Goal: Complete application form: Complete application form

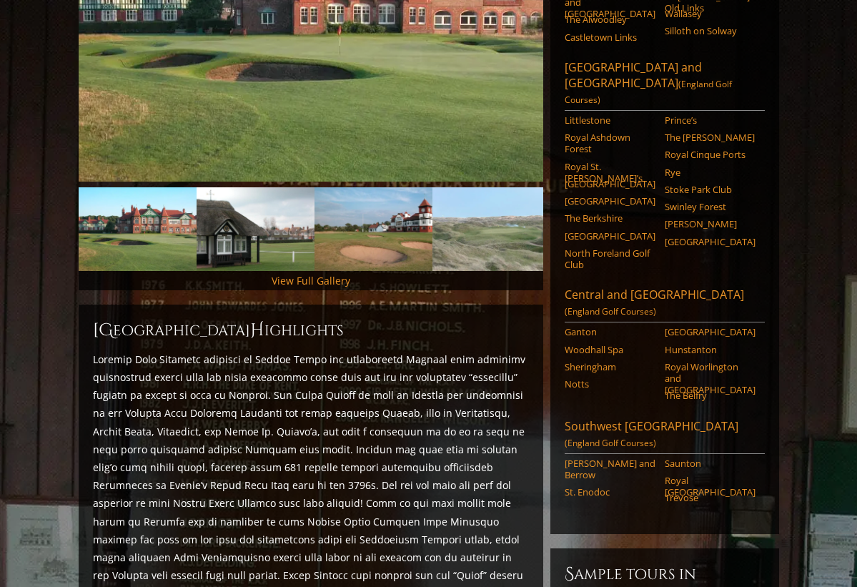
scroll to position [330, 0]
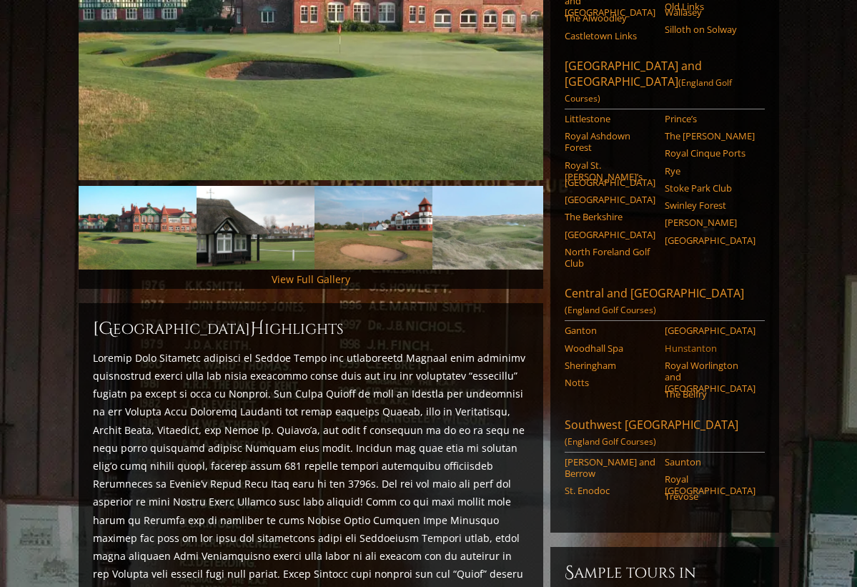
click at [679, 342] on link "Hunstanton" at bounding box center [710, 347] width 91 height 11
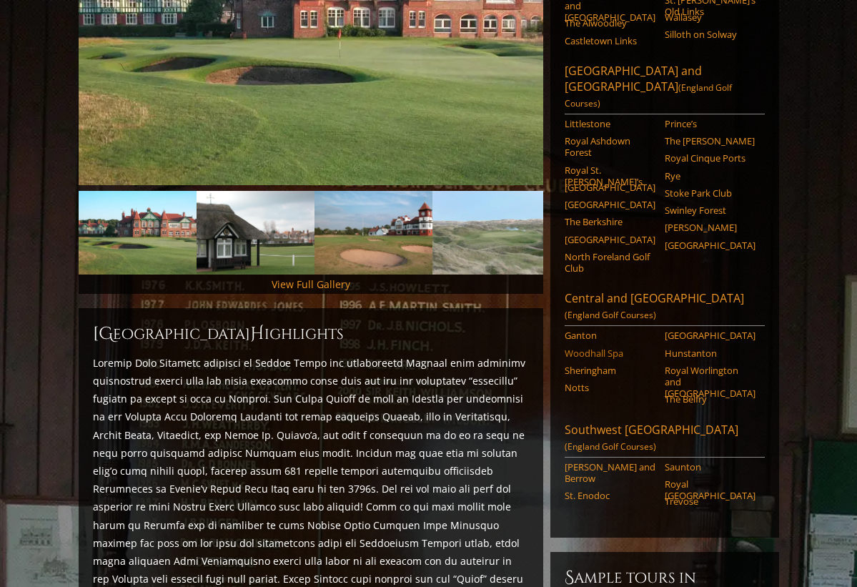
scroll to position [320, 0]
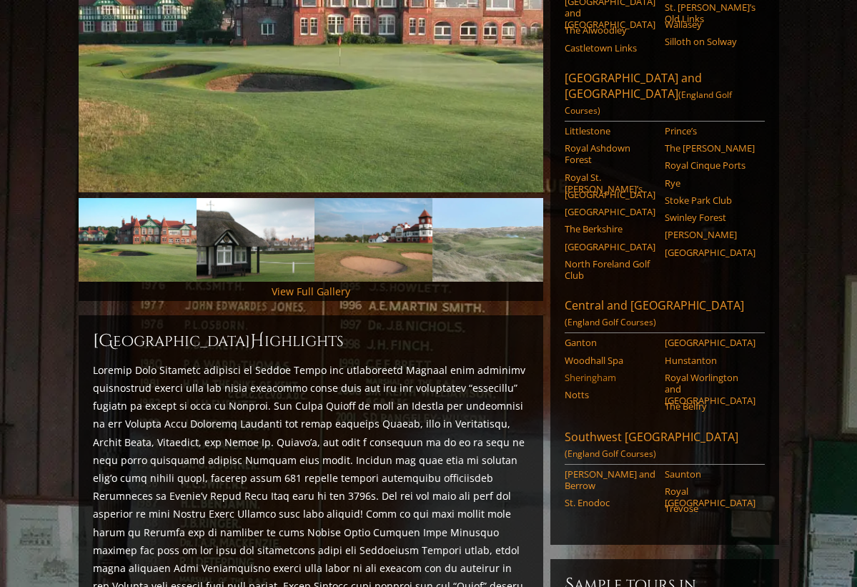
click at [593, 372] on link "Sheringham" at bounding box center [610, 377] width 91 height 11
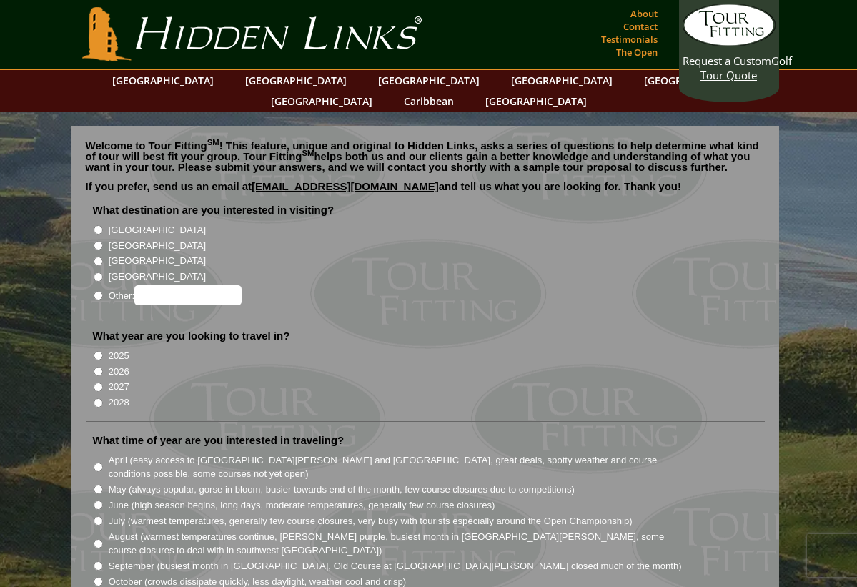
click at [96, 257] on input "[GEOGRAPHIC_DATA]" at bounding box center [98, 261] width 9 height 9
radio input "true"
click at [97, 272] on input "[GEOGRAPHIC_DATA]" at bounding box center [98, 276] width 9 height 9
radio input "true"
click at [97, 257] on input "[GEOGRAPHIC_DATA]" at bounding box center [98, 261] width 9 height 9
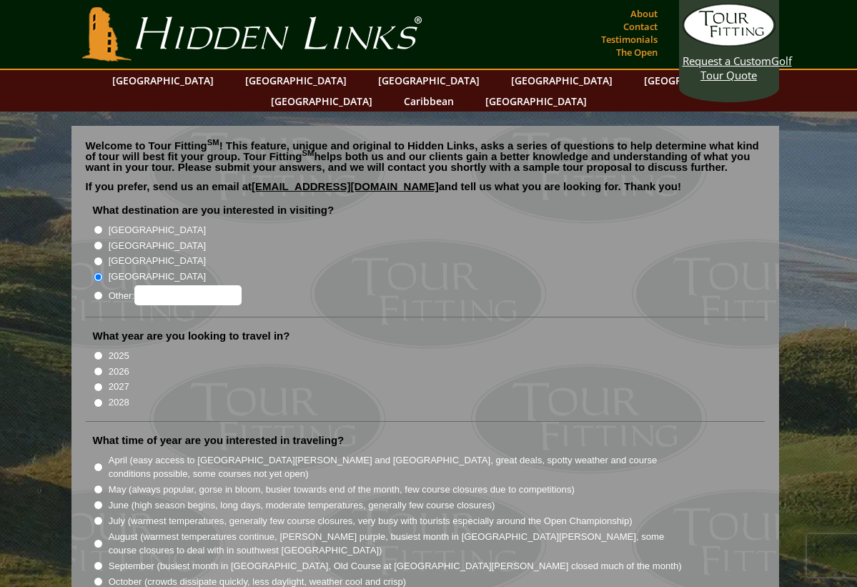
radio input "true"
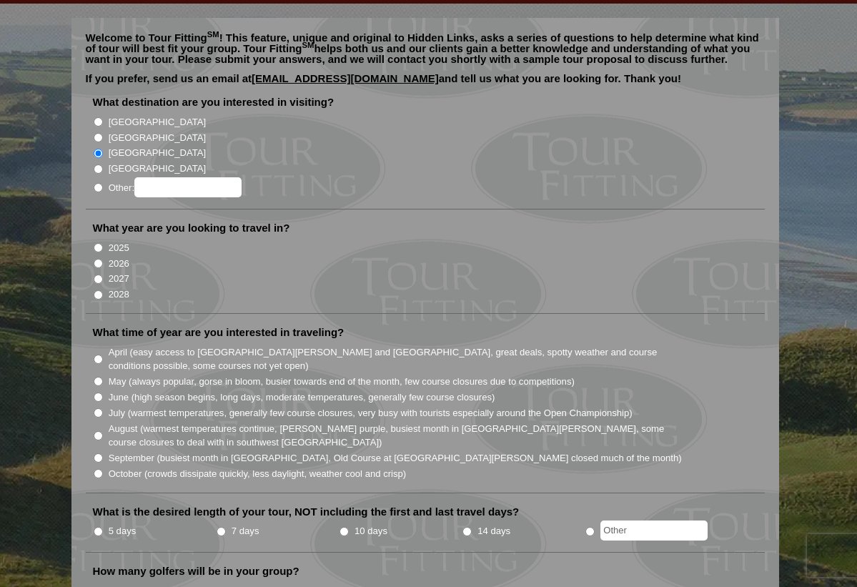
scroll to position [111, 0]
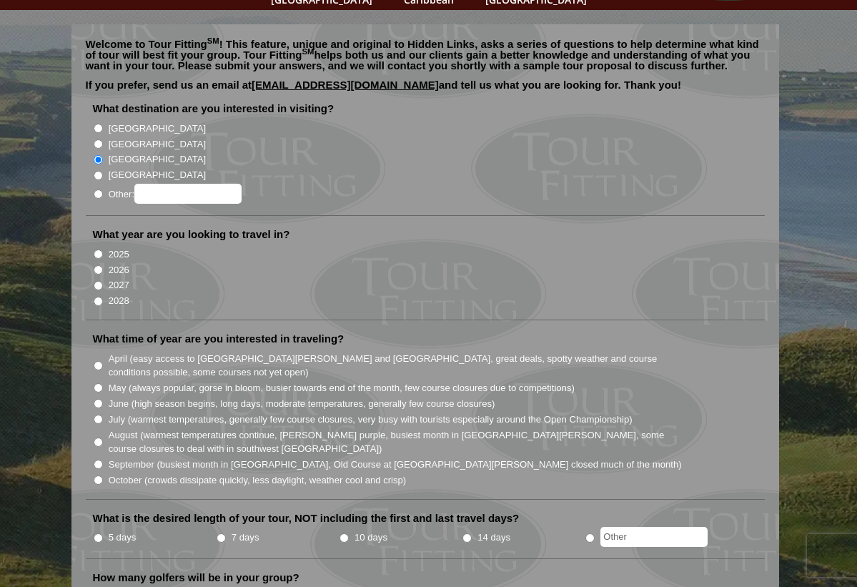
click at [97, 261] on li "2026" at bounding box center [431, 269] width 676 height 16
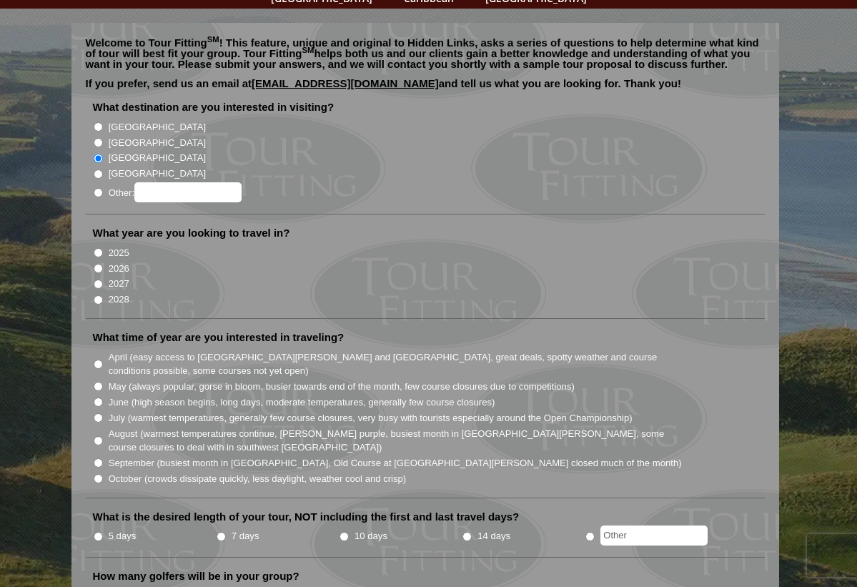
click at [99, 264] on input "2026" at bounding box center [98, 268] width 9 height 9
radio input "true"
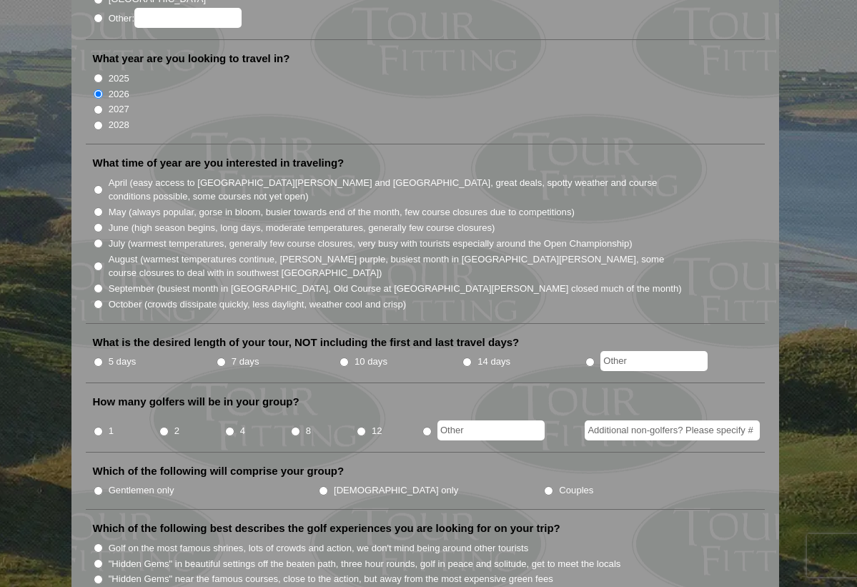
scroll to position [279, 0]
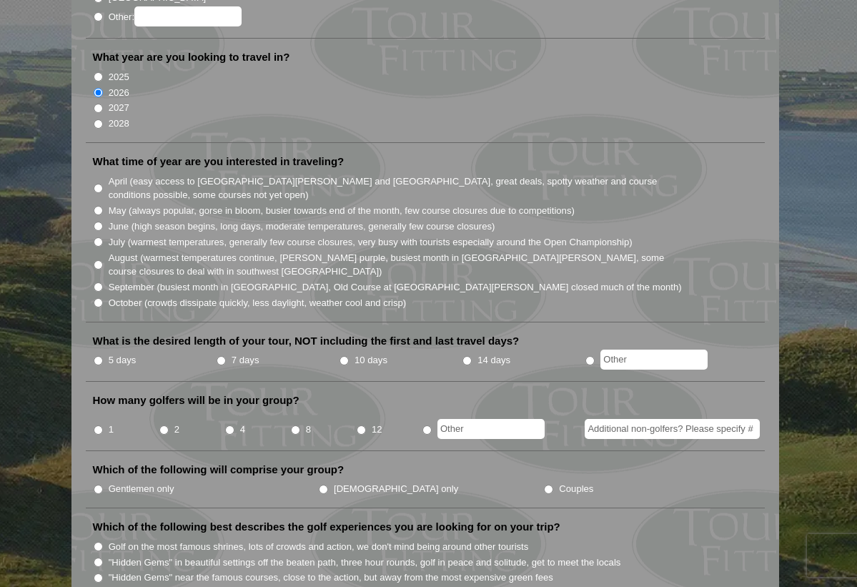
click at [96, 206] on input "May (always popular, gorse in bloom, busier towards end of the month, few cours…" at bounding box center [98, 210] width 9 height 9
radio input "true"
click at [467, 356] on input "14 days" at bounding box center [467, 360] width 9 height 9
radio input "true"
click at [164, 425] on input "2" at bounding box center [163, 429] width 9 height 9
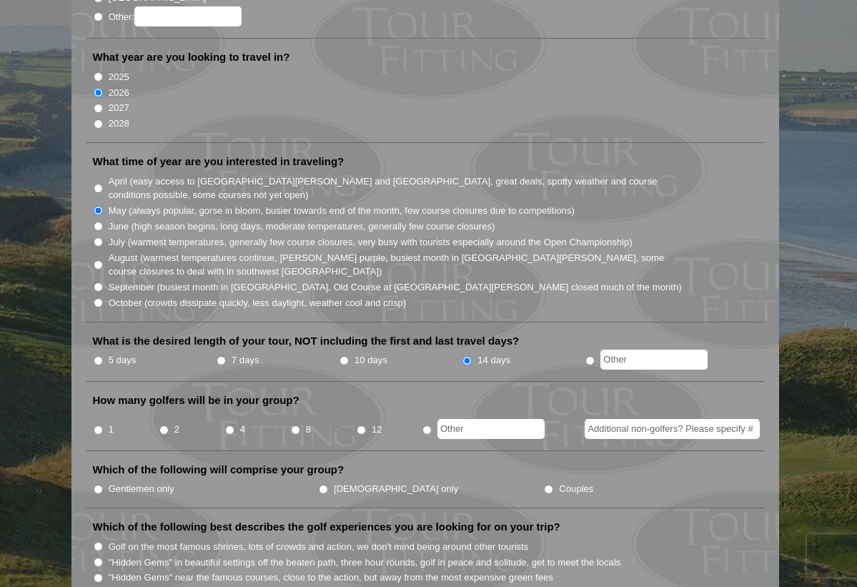
radio input "true"
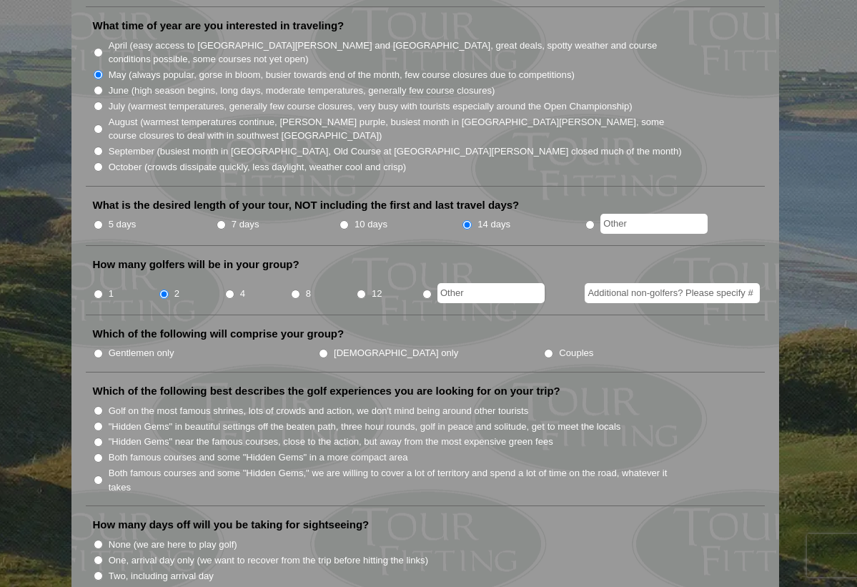
scroll to position [417, 0]
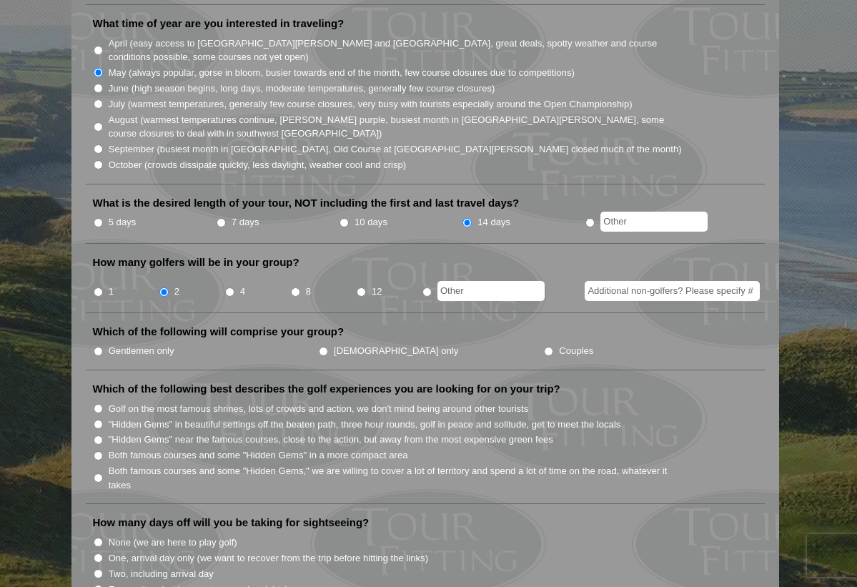
click at [544, 347] on input "Couples" at bounding box center [548, 351] width 9 height 9
radio input "true"
click at [97, 420] on input ""Hidden Gems" in beautiful settings off the beaten path, three hour rounds, gol…" at bounding box center [98, 424] width 9 height 9
radio input "true"
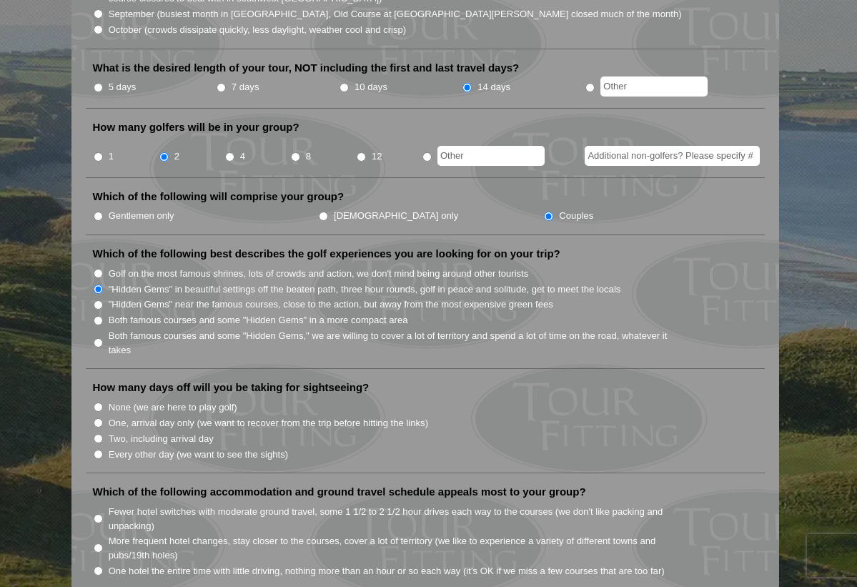
scroll to position [554, 0]
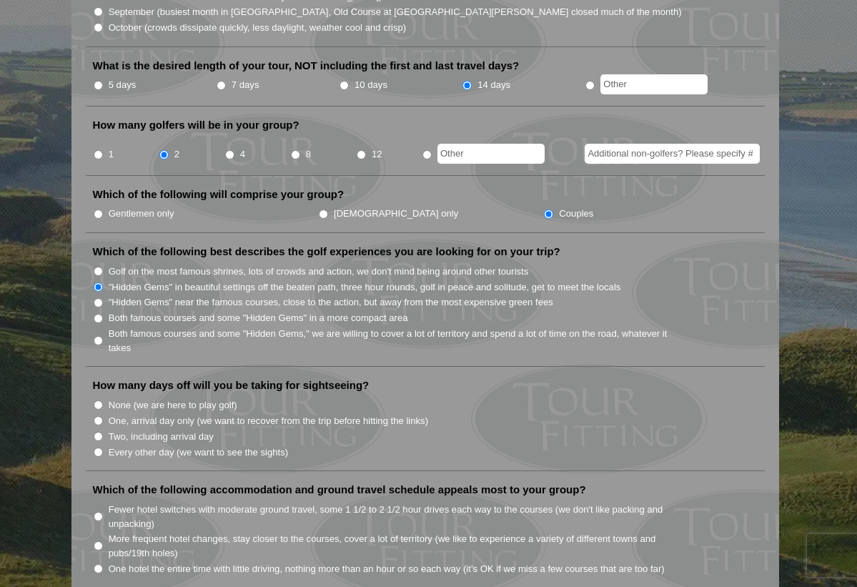
click at [98, 448] on input "Every other day (we want to see the sights)" at bounding box center [98, 452] width 9 height 9
radio input "true"
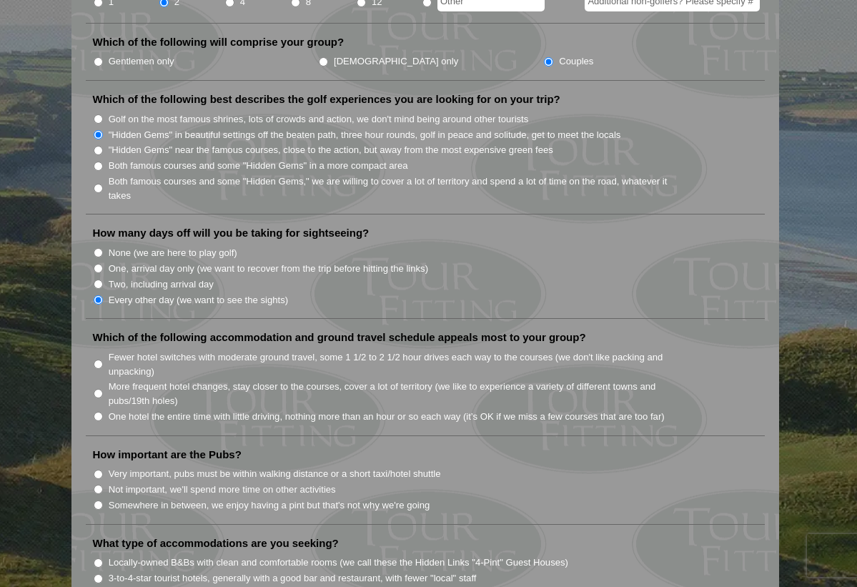
scroll to position [709, 0]
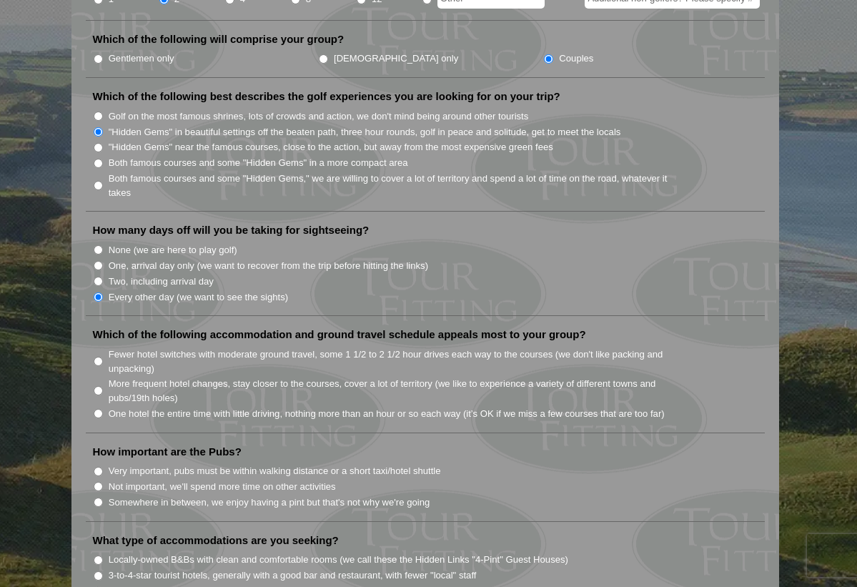
click at [99, 386] on input "More frequent hotel changes, stay closer to the courses, cover a lot of territo…" at bounding box center [98, 390] width 9 height 9
radio input "true"
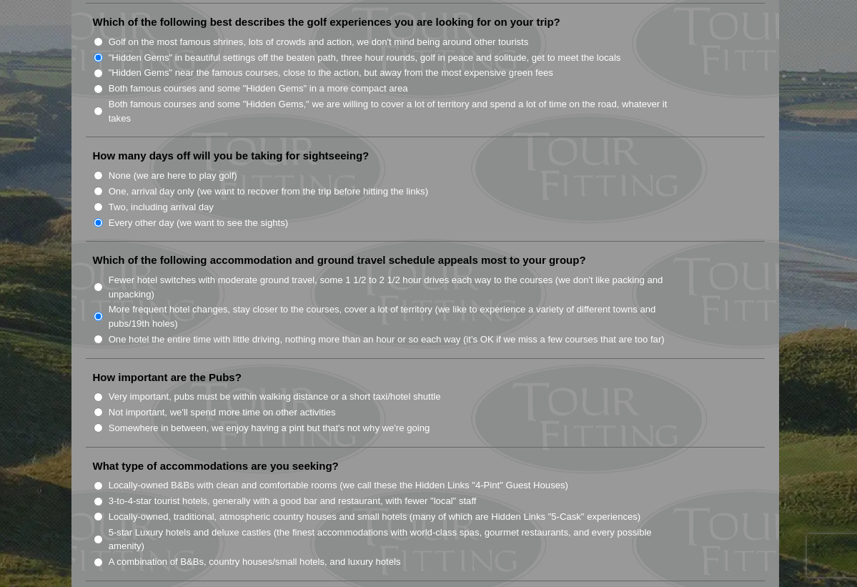
scroll to position [785, 0]
click at [98, 391] on input "Very important, pubs must be within walking distance or a short taxi/hotel shut…" at bounding box center [98, 395] width 9 height 9
radio input "true"
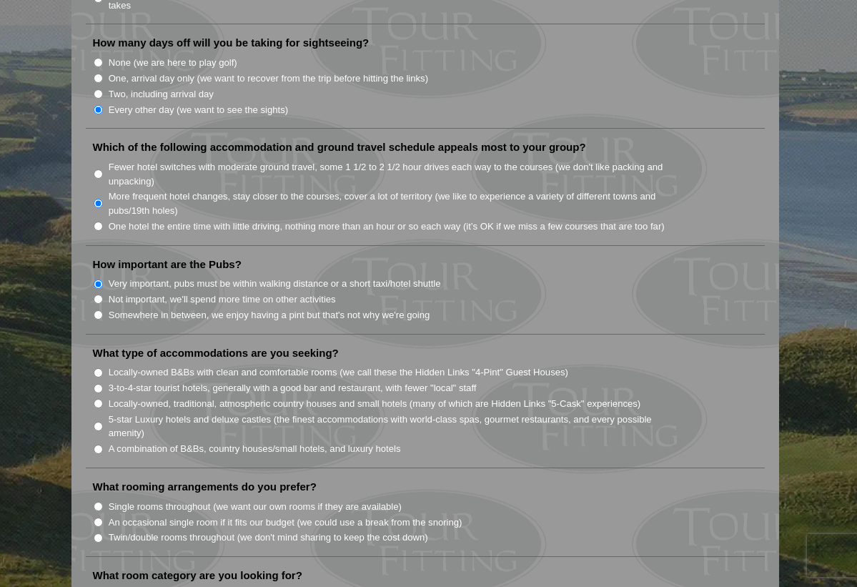
scroll to position [901, 0]
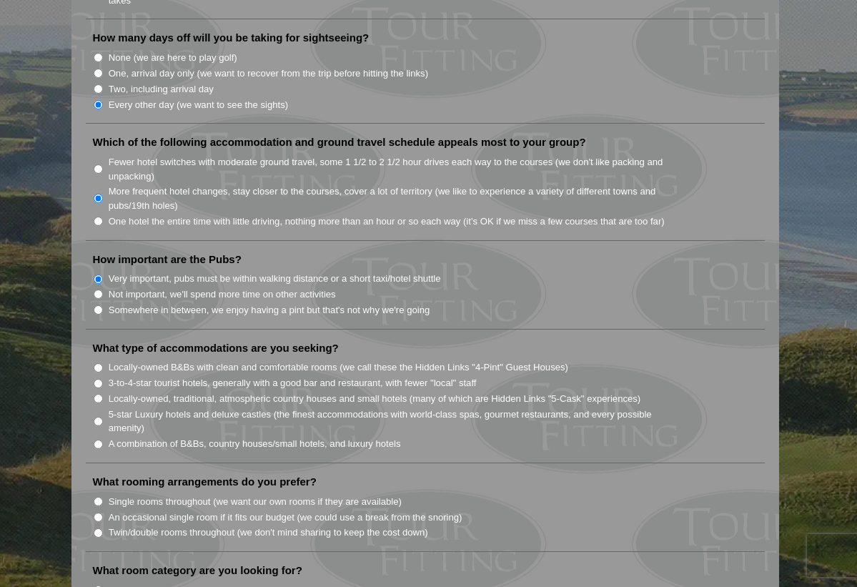
click at [98, 440] on input "A combination of B&Bs, country houses/small hotels, and luxury hotels" at bounding box center [98, 444] width 9 height 9
radio input "true"
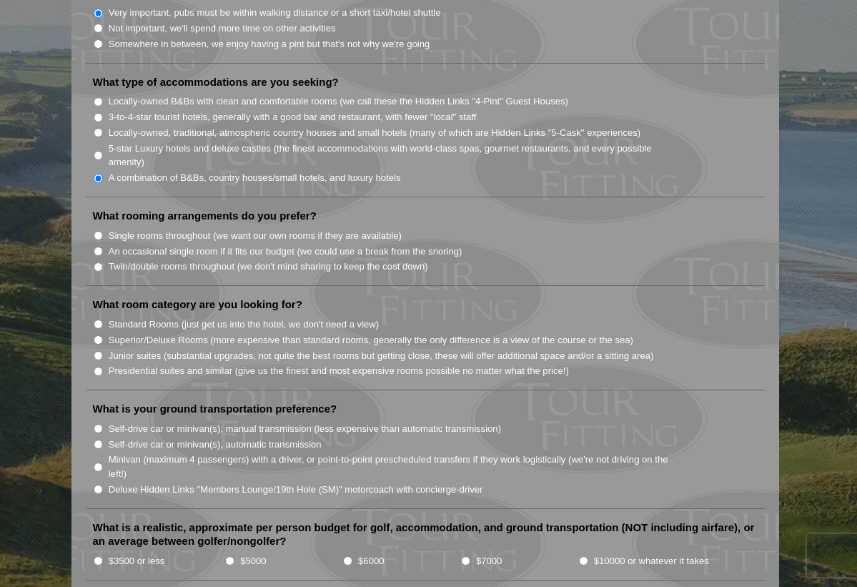
scroll to position [1170, 0]
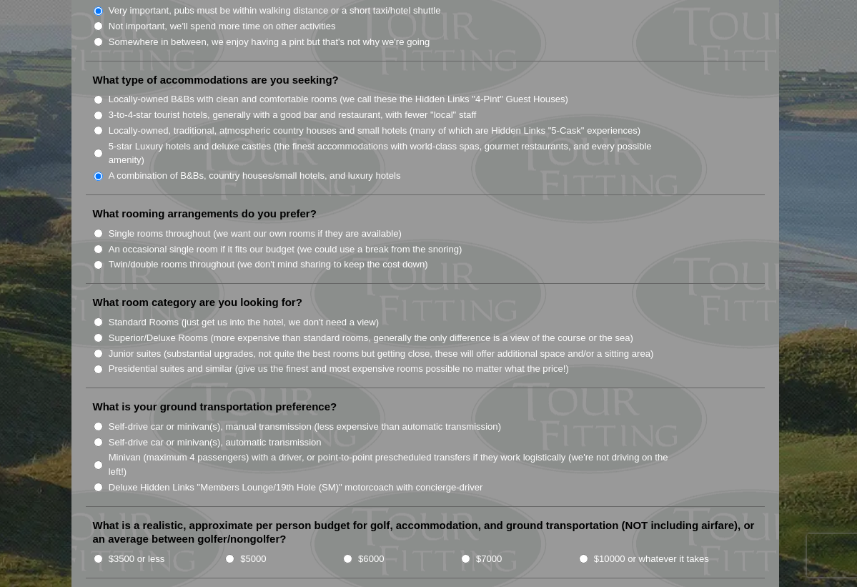
click at [97, 349] on input "Junior suites (substantial upgrades, not quite the best rooms but getting close…" at bounding box center [98, 353] width 9 height 9
radio input "true"
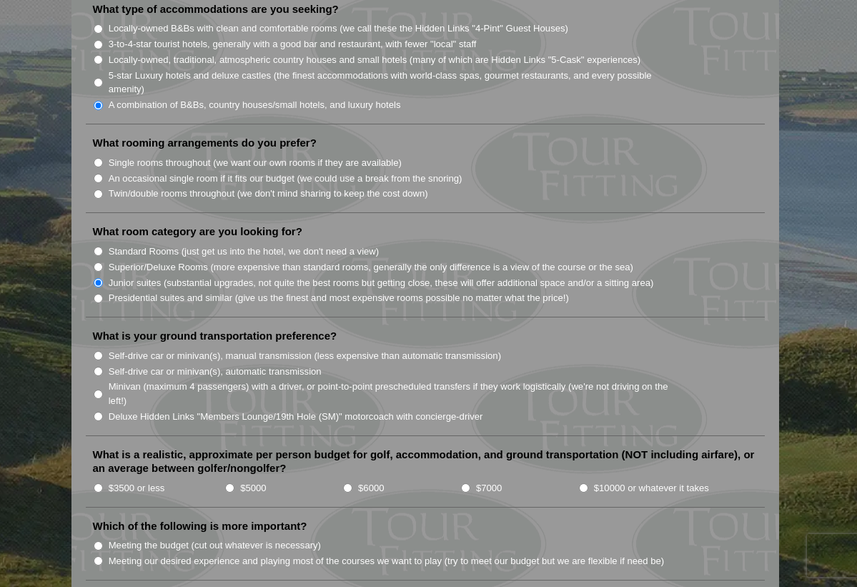
scroll to position [1244, 0]
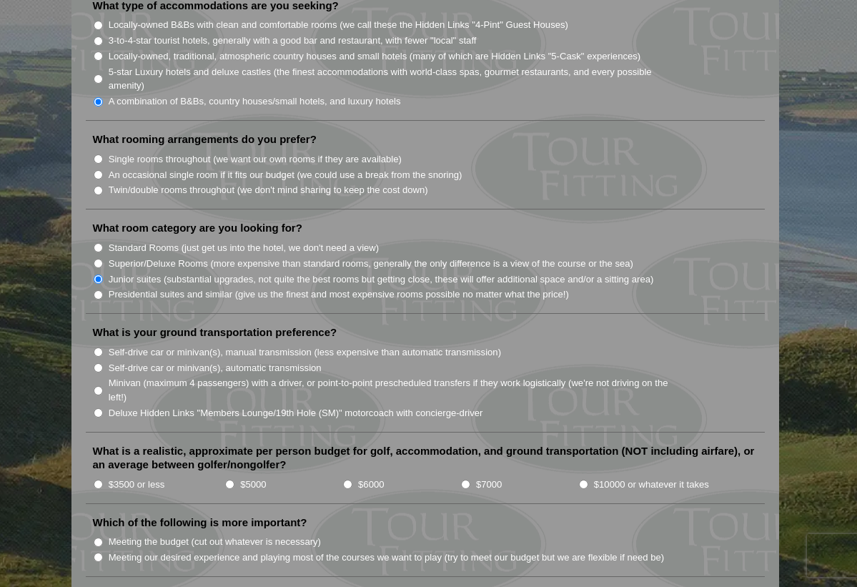
click at [97, 386] on input "Minivan (maximum 4 passengers) with a driver, or point-to-point prescheduled tr…" at bounding box center [98, 390] width 9 height 9
radio input "true"
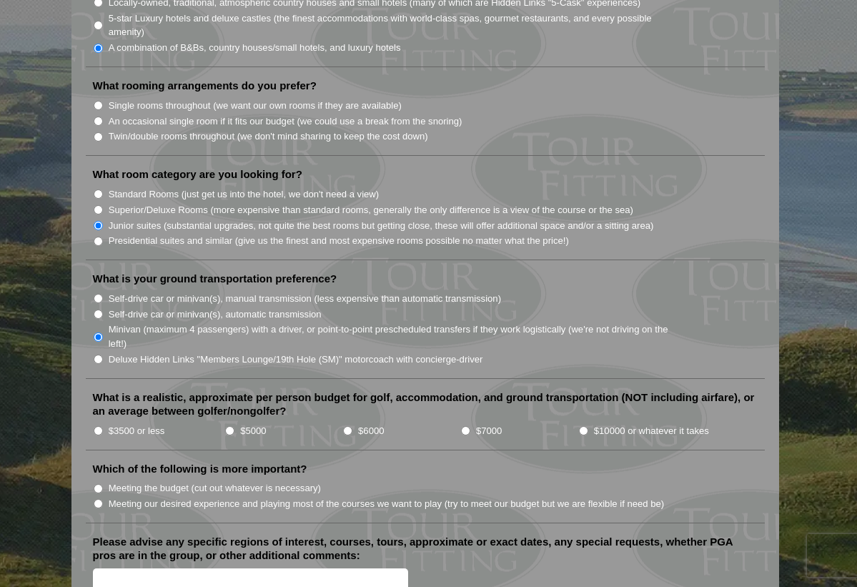
scroll to position [1303, 0]
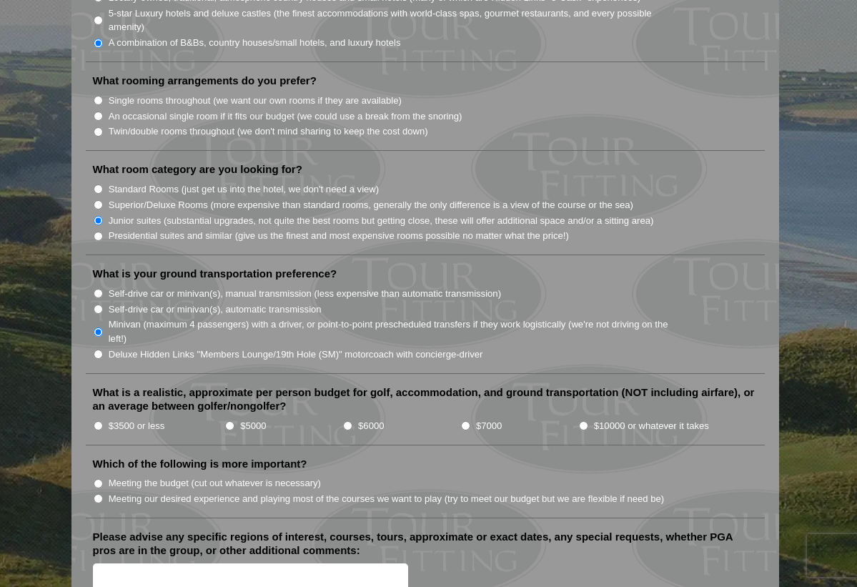
click at [347, 421] on input "$6000" at bounding box center [347, 425] width 9 height 9
radio input "true"
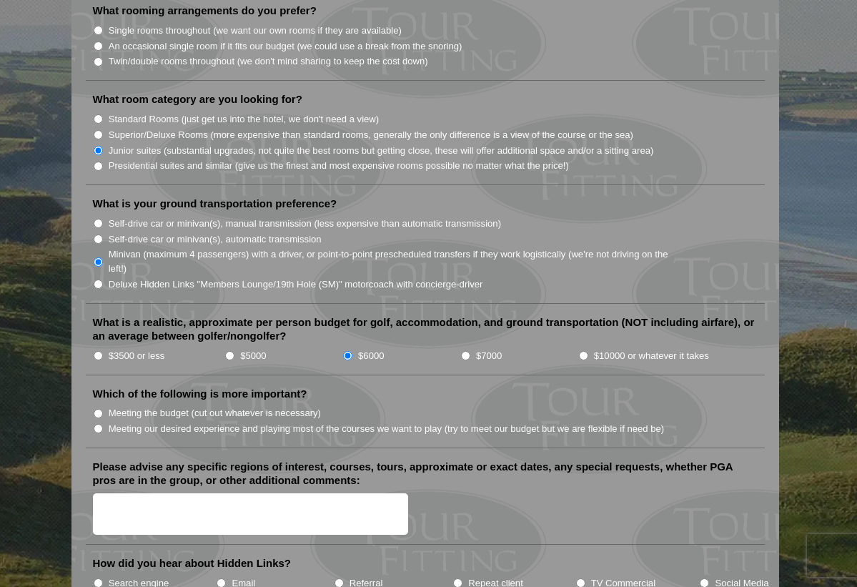
scroll to position [1380, 0]
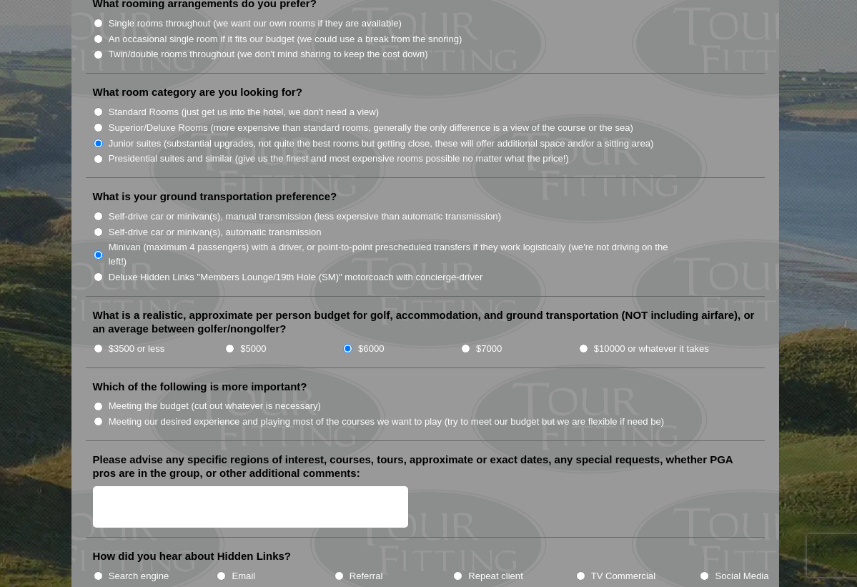
click at [97, 417] on input "Meeting our desired experience and playing most of the courses we want to play …" at bounding box center [98, 421] width 9 height 9
radio input "true"
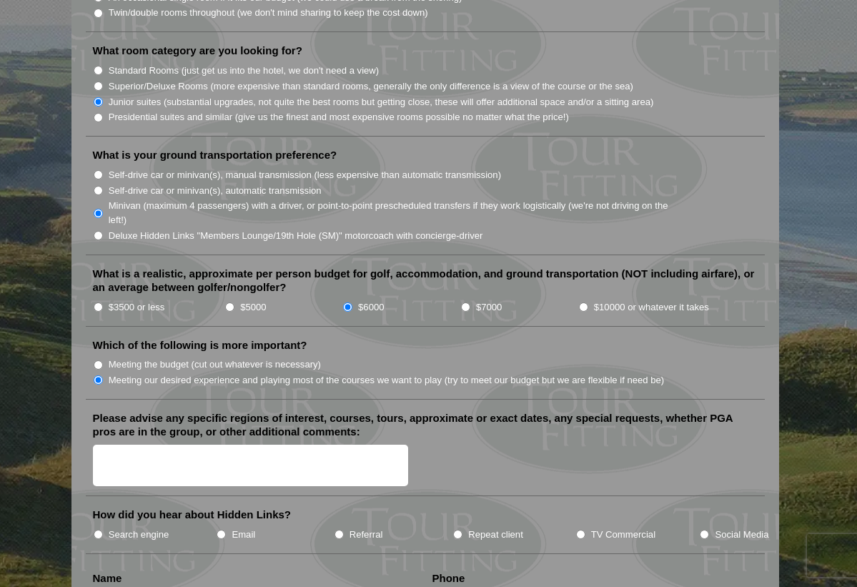
scroll to position [1417, 0]
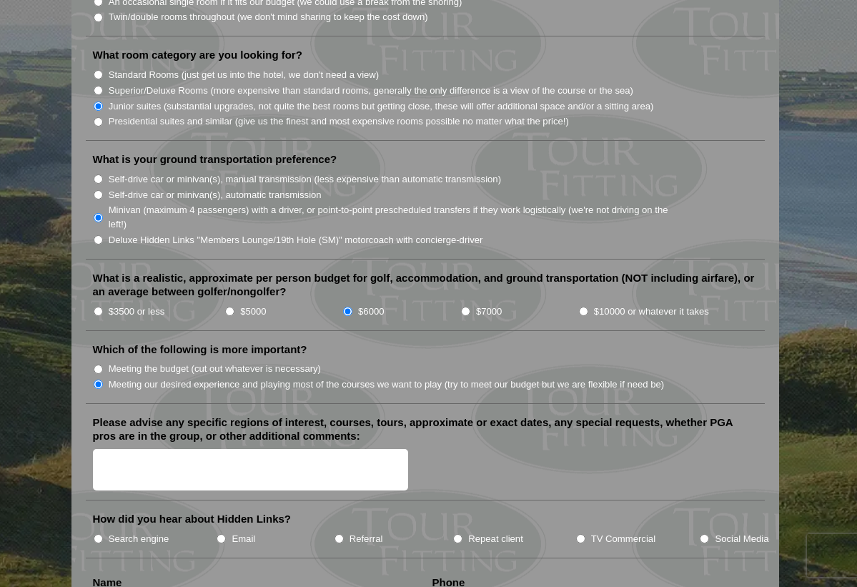
click at [104, 449] on textarea "Please advise any specific regions of interest, courses, tours, approximate or …" at bounding box center [251, 470] width 316 height 42
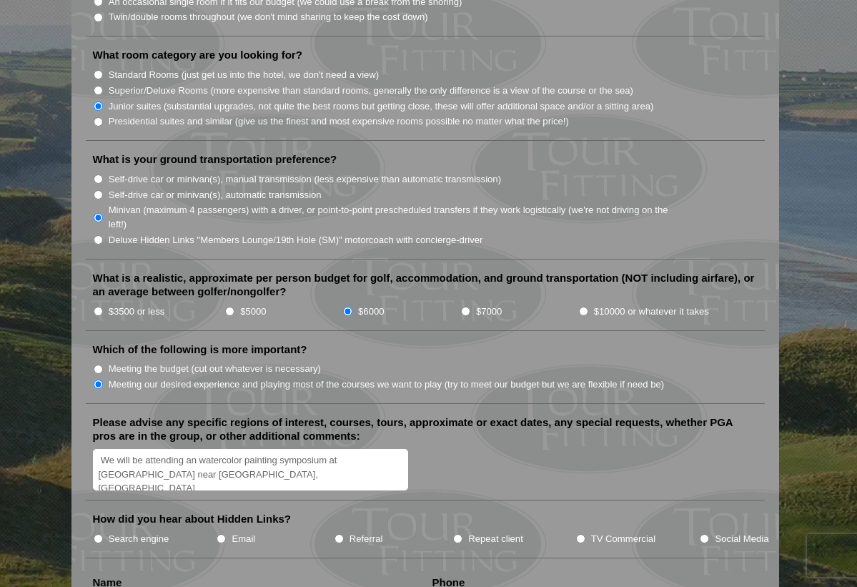
drag, startPoint x: 376, startPoint y: 444, endPoint x: 405, endPoint y: 438, distance: 29.3
click at [377, 449] on textarea "We will be attending an watercolor painting symposium at [GEOGRAPHIC_DATA] near…" at bounding box center [251, 470] width 316 height 42
click at [183, 457] on textarea "We will be attending an watercolor painting symposium at [GEOGRAPHIC_DATA], nea…" at bounding box center [251, 470] width 316 height 42
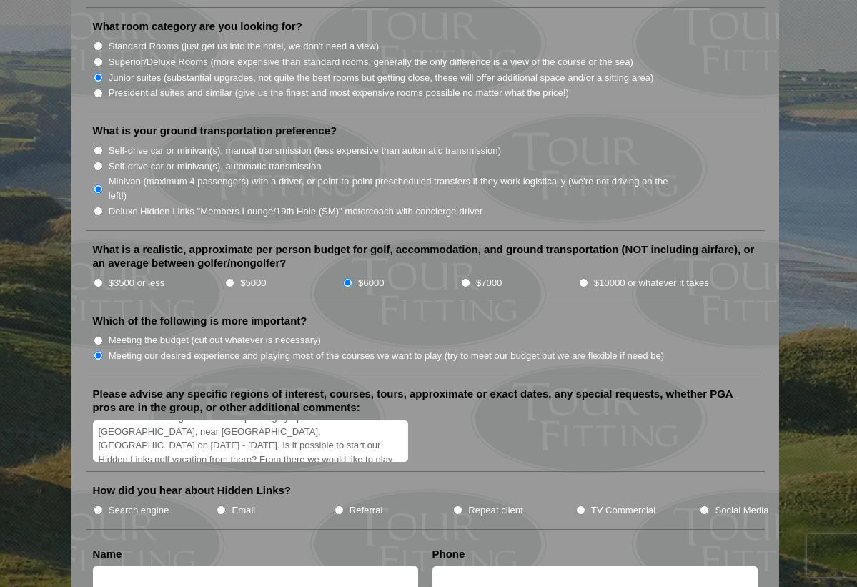
scroll to position [18, 0]
click at [307, 425] on textarea "We will be attending an watercolor painting symposium at [GEOGRAPHIC_DATA], nea…" at bounding box center [251, 441] width 316 height 42
click at [266, 425] on textarea "We will be attending an watercolor painting symposium at [GEOGRAPHIC_DATA], nea…" at bounding box center [251, 441] width 316 height 42
click at [242, 438] on textarea "We will be attending an watercolor painting symposium at [GEOGRAPHIC_DATA], nea…" at bounding box center [251, 441] width 316 height 42
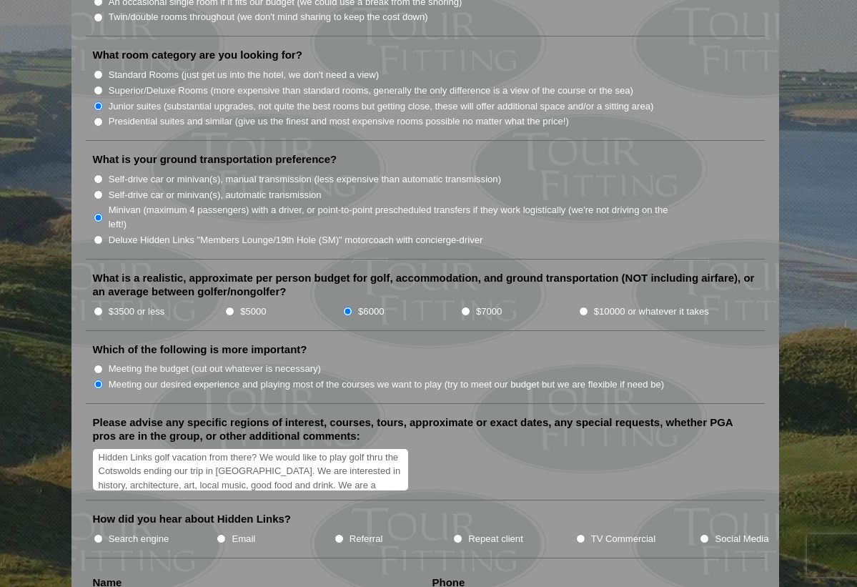
scroll to position [59, 0]
type textarea "We will be attending an watercolor painting symposium at [GEOGRAPHIC_DATA], nea…"
click at [466, 307] on input "$7000" at bounding box center [465, 311] width 9 height 9
radio input "true"
click at [348, 307] on input "$6000" at bounding box center [347, 311] width 9 height 9
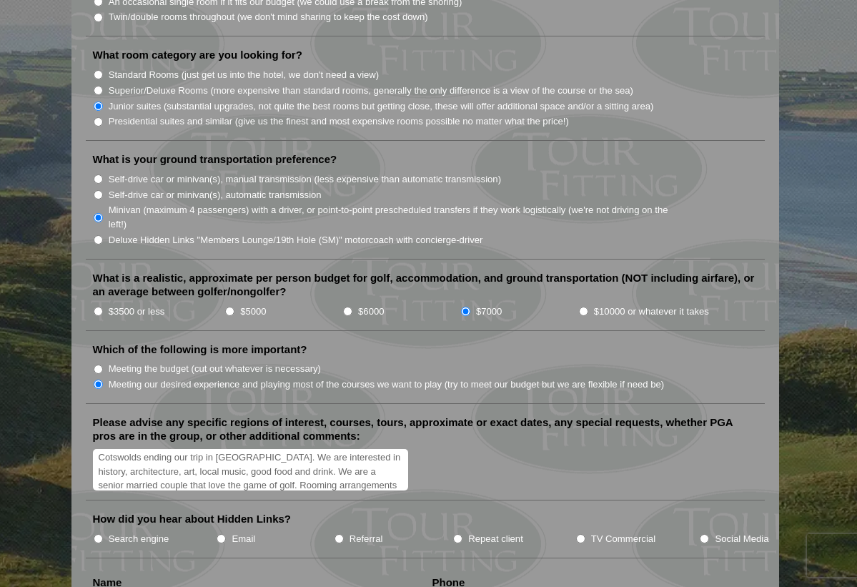
radio input "true"
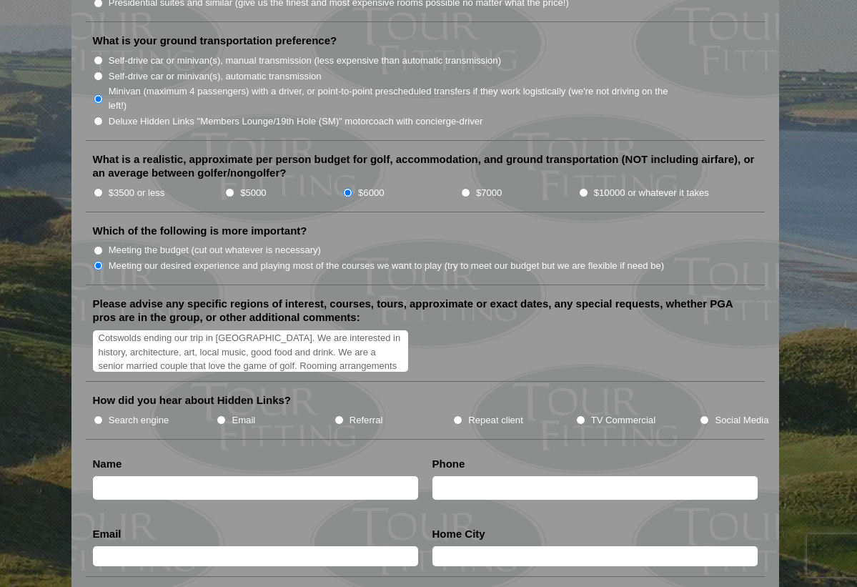
scroll to position [65, 0]
click at [99, 415] on input "Search engine" at bounding box center [98, 419] width 9 height 9
radio input "true"
click at [460, 415] on input "Repeat client" at bounding box center [457, 419] width 9 height 9
radio input "true"
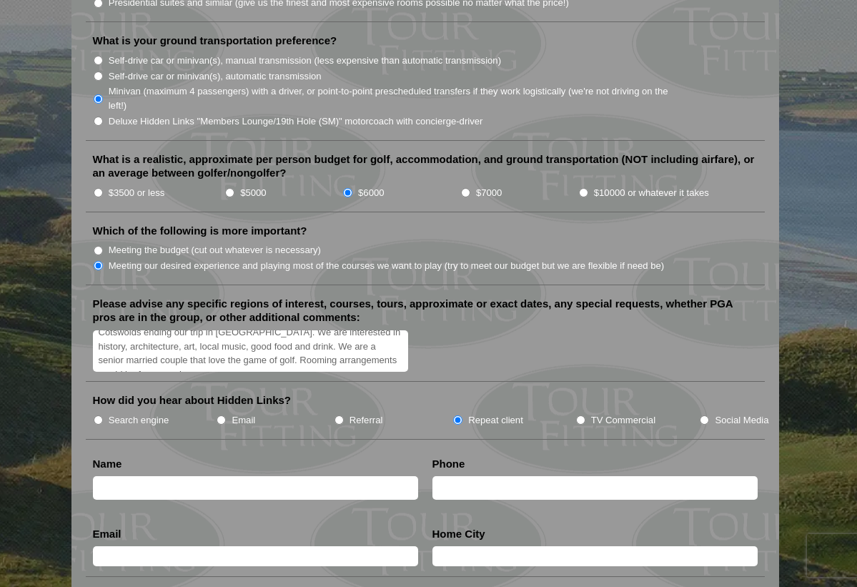
click at [458, 415] on input "Repeat client" at bounding box center [457, 419] width 9 height 9
click at [189, 412] on li "Search engine" at bounding box center [155, 420] width 124 height 16
click at [99, 415] on input "Search engine" at bounding box center [98, 419] width 9 height 9
radio input "true"
click at [99, 415] on input "Search engine" at bounding box center [98, 419] width 9 height 9
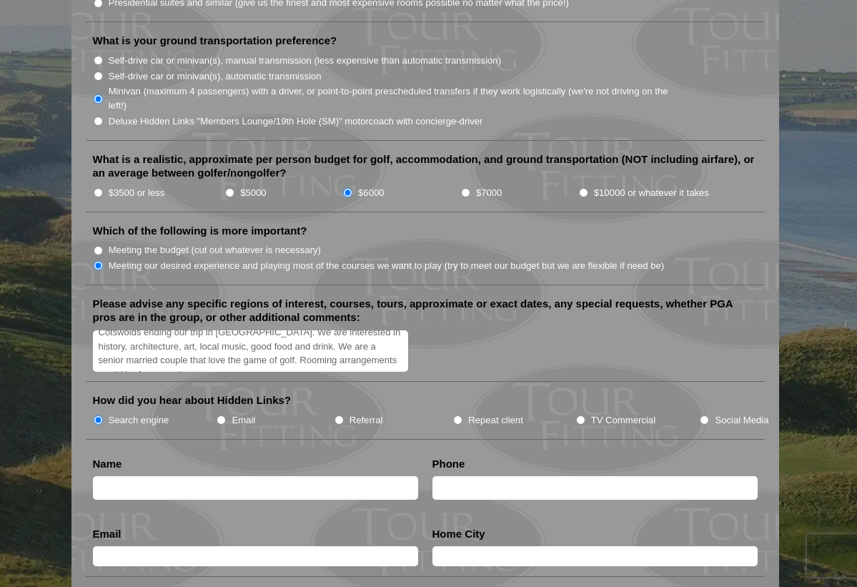
click at [99, 415] on input "Search engine" at bounding box center [98, 419] width 9 height 9
click at [245, 476] on input "text" at bounding box center [255, 488] width 325 height 24
type input "[PERSON_NAME]"
type input "4035292534"
type input "[EMAIL_ADDRESS][PERSON_NAME][DOMAIN_NAME]"
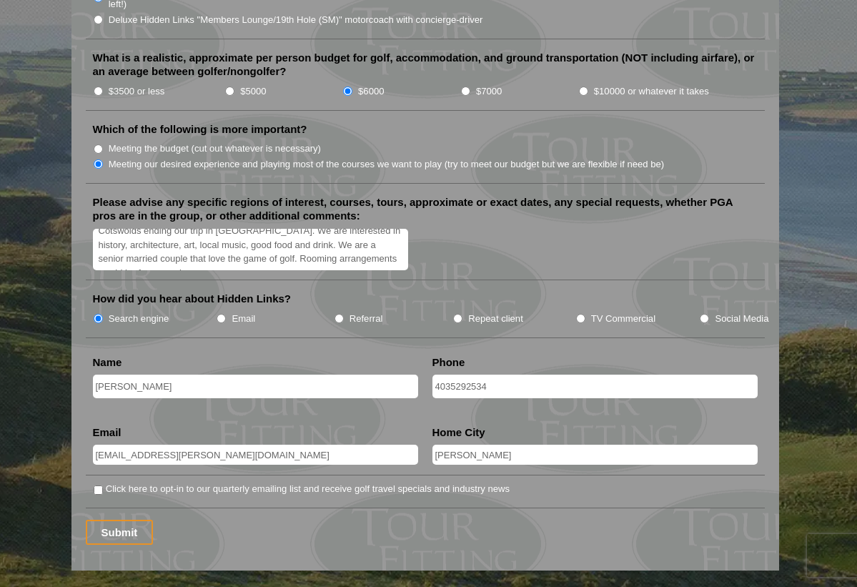
scroll to position [1641, 0]
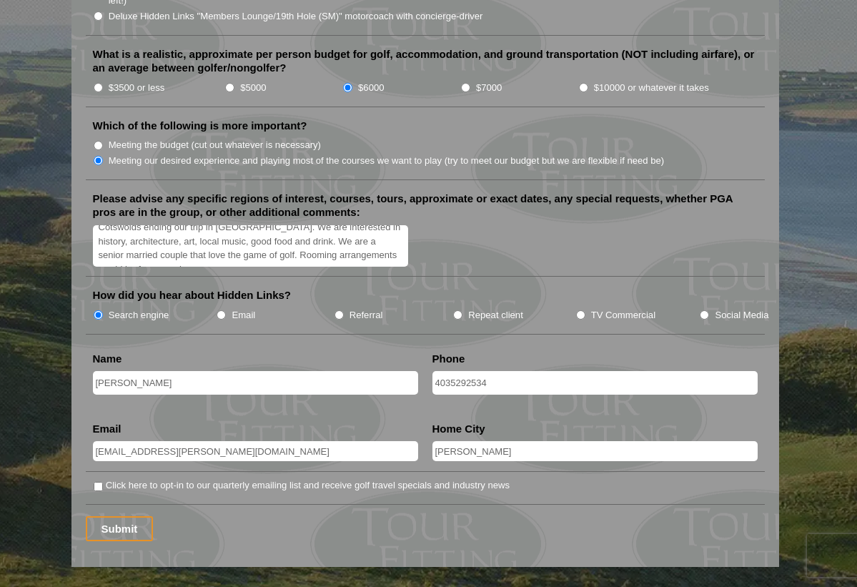
click at [478, 441] on input "[PERSON_NAME]" at bounding box center [595, 451] width 325 height 20
type input "[GEOGRAPHIC_DATA], [GEOGRAPHIC_DATA], [GEOGRAPHIC_DATA]"
click at [127, 516] on input "Submit" at bounding box center [120, 528] width 68 height 25
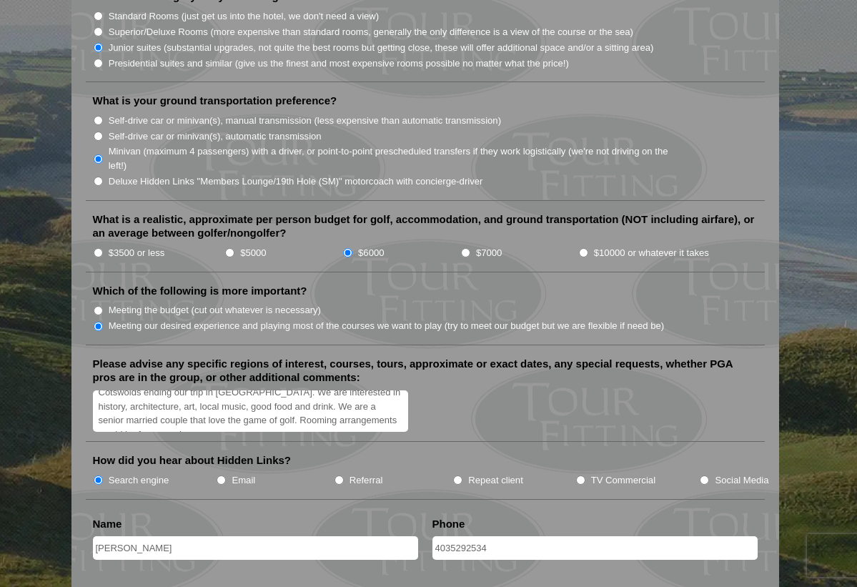
scroll to position [1485, 0]
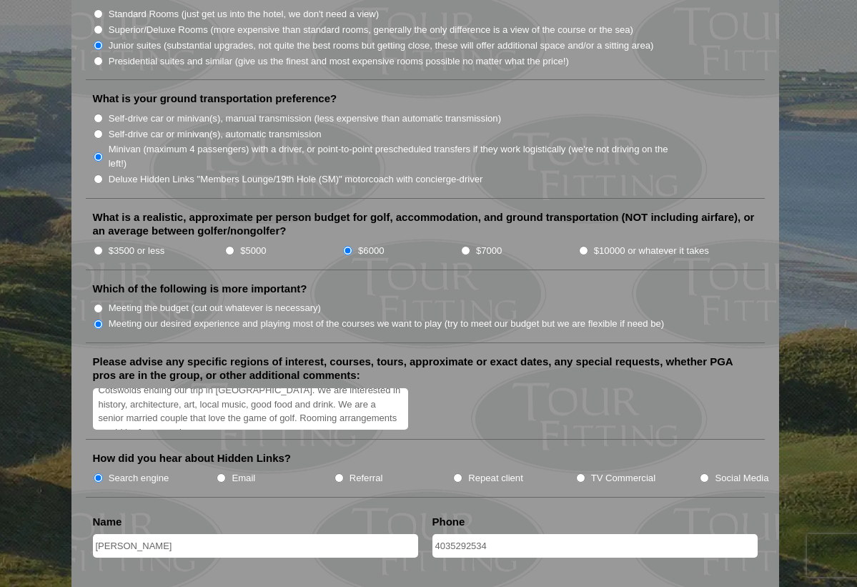
click at [162, 401] on textarea "We will be attending an watercolor painting symposium at [GEOGRAPHIC_DATA], nea…" at bounding box center [251, 409] width 316 height 42
type textarea "We will be attending an watercolor painting symposium at [GEOGRAPHIC_DATA], nea…"
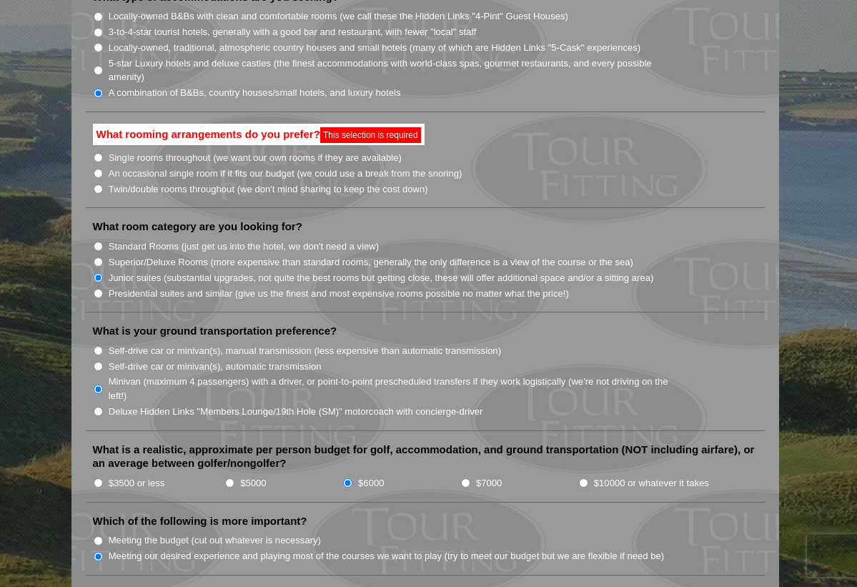
scroll to position [1247, 0]
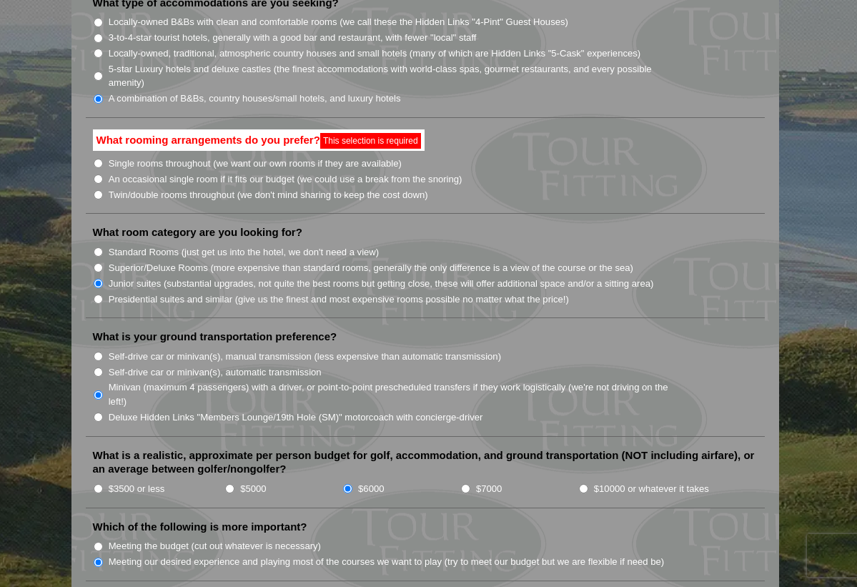
click at [99, 190] on input "Twin/double rooms throughout (we don't mind sharing to keep the cost down)" at bounding box center [98, 194] width 9 height 9
radio input "true"
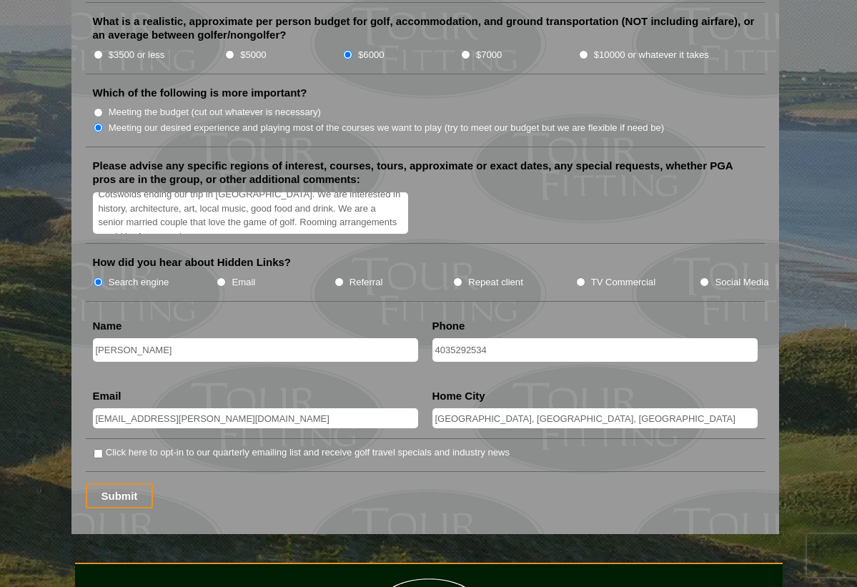
scroll to position [1674, 0]
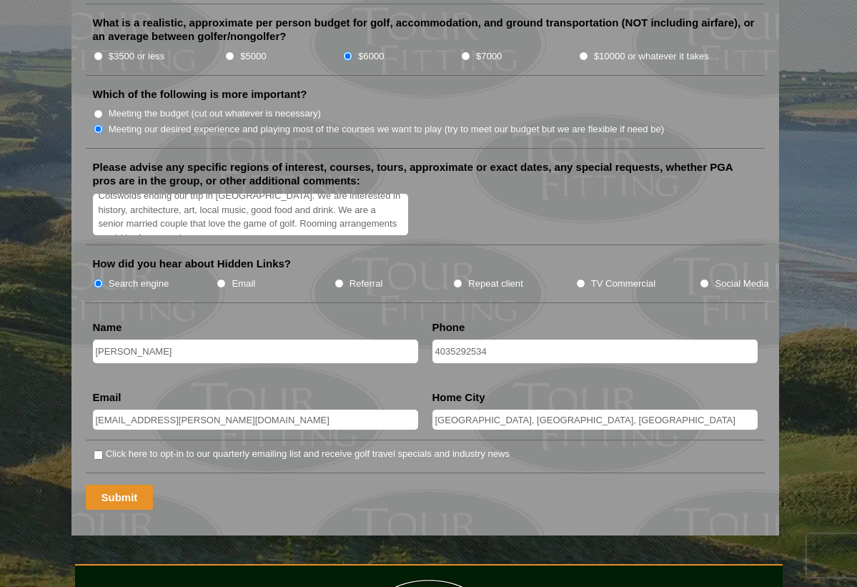
click at [132, 485] on input "Submit" at bounding box center [120, 497] width 68 height 25
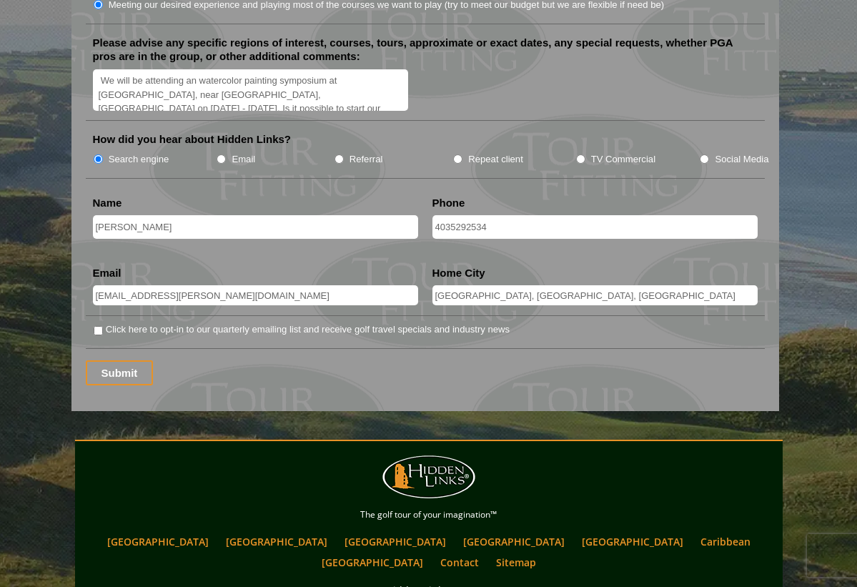
scroll to position [1817, 0]
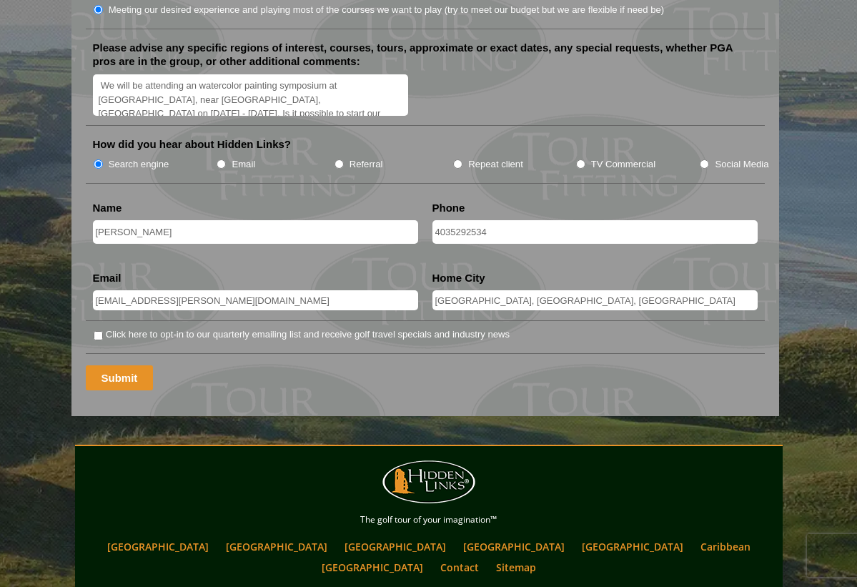
click at [102, 365] on input "Submit" at bounding box center [120, 377] width 68 height 25
